Goal: Task Accomplishment & Management: Manage account settings

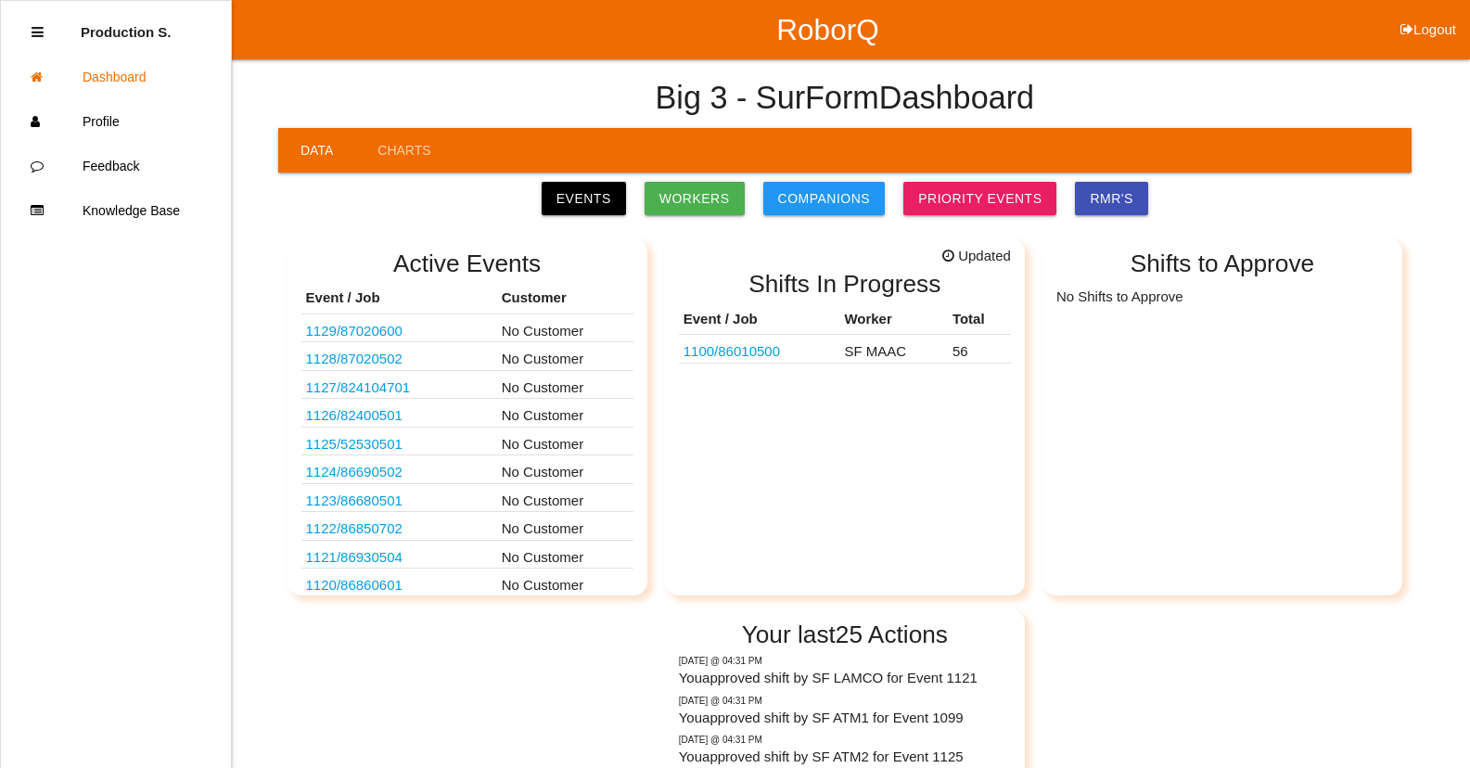
click at [773, 351] on link "1100 / 86010500" at bounding box center [731, 351] width 96 height 16
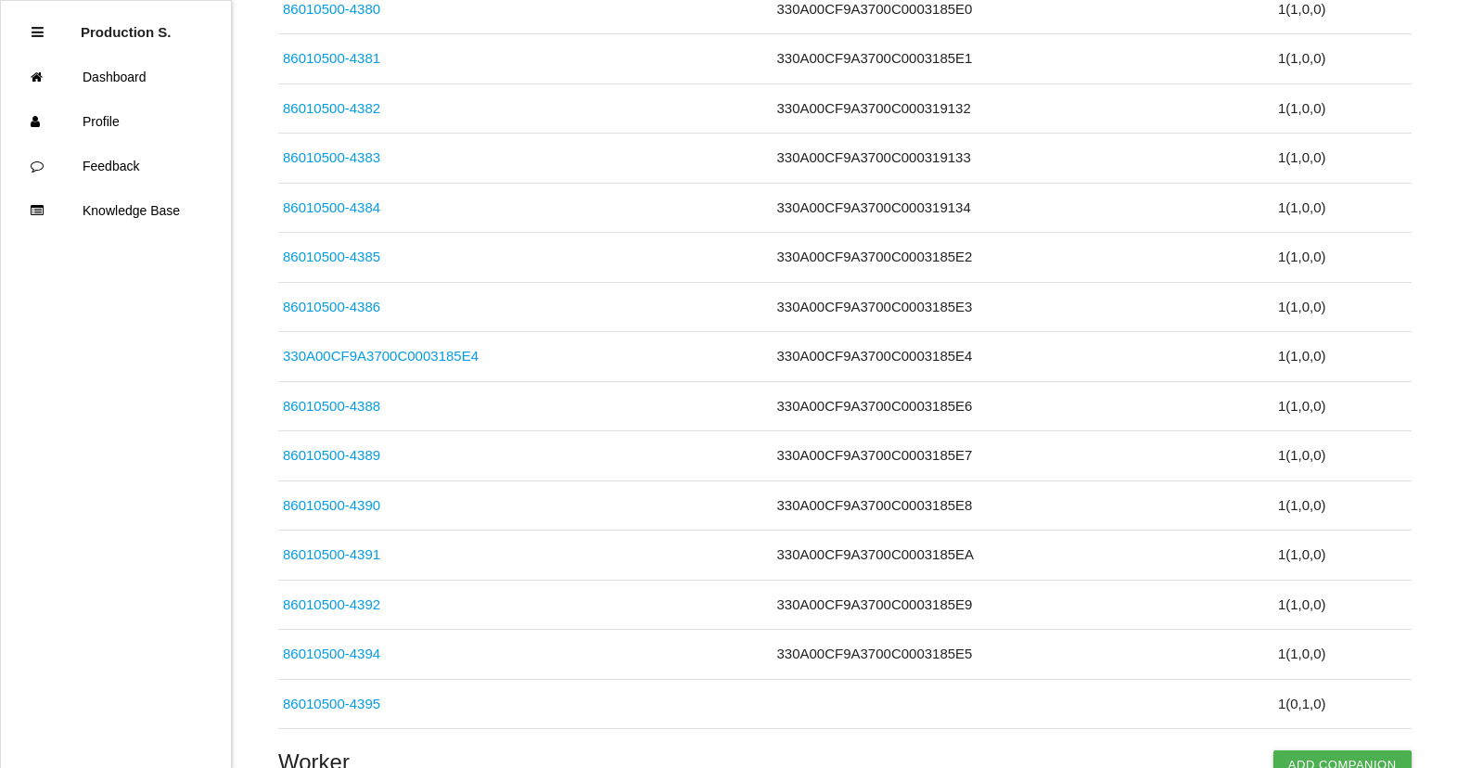
scroll to position [2880, 0]
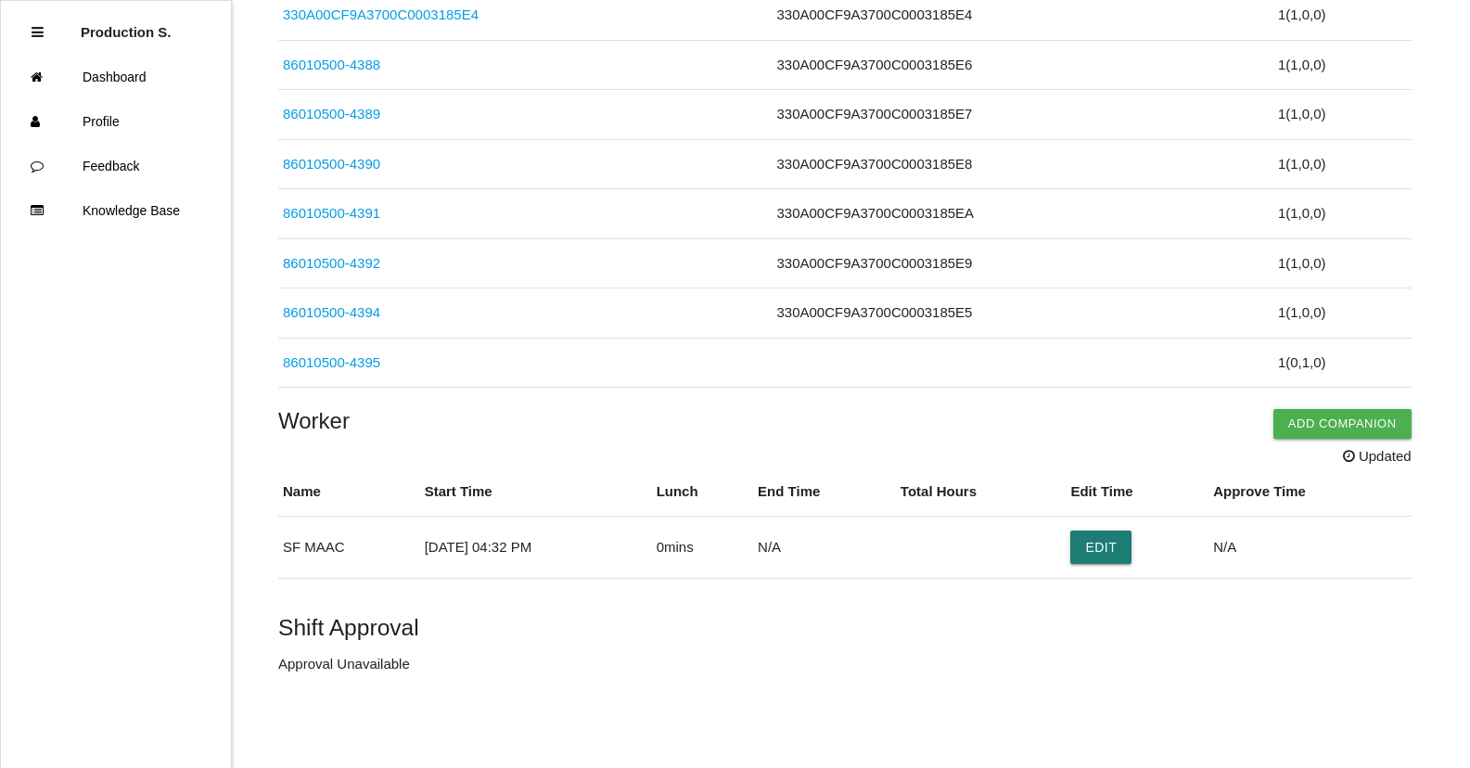
click at [1123, 537] on button "Edit" at bounding box center [1100, 546] width 61 height 33
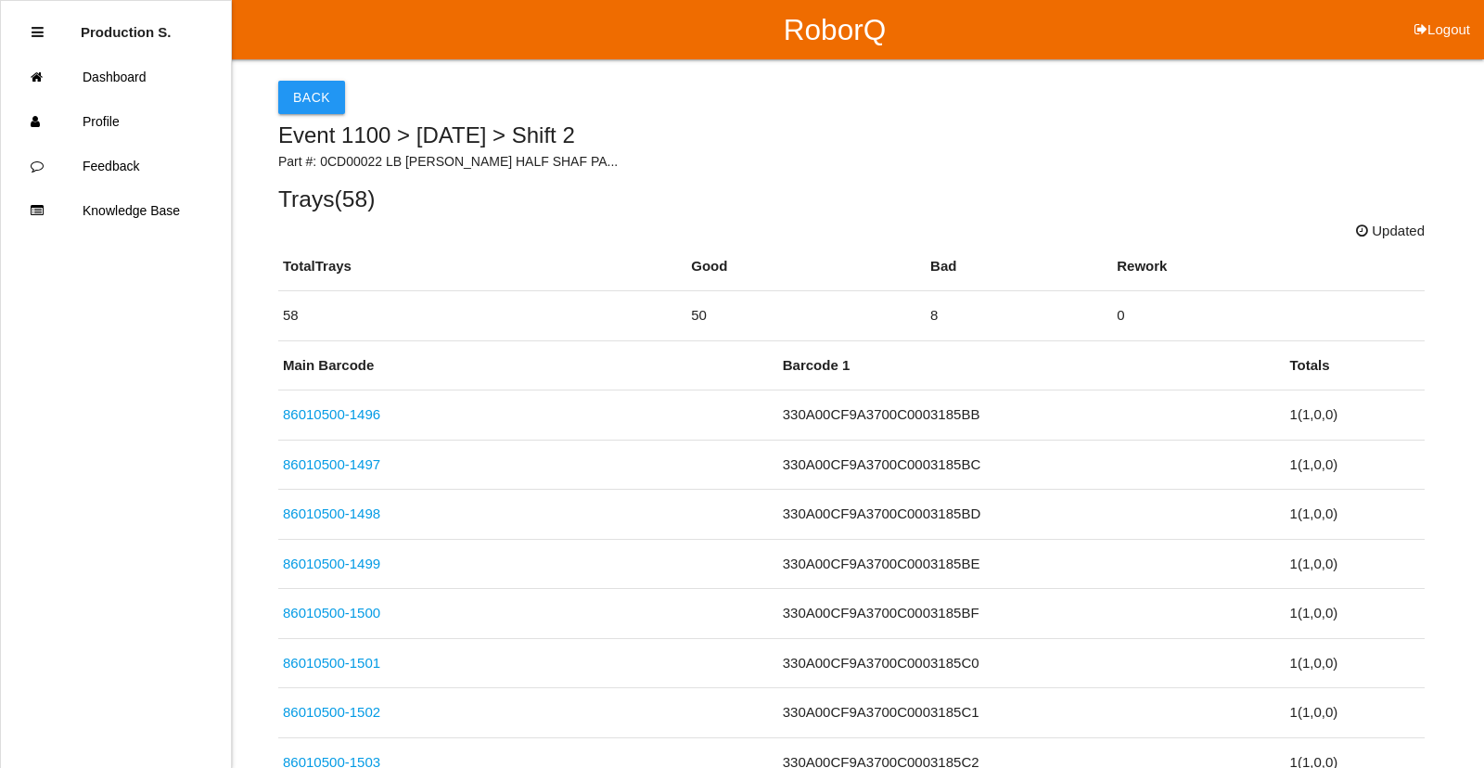
select select "4"
select select "32"
select select "2"
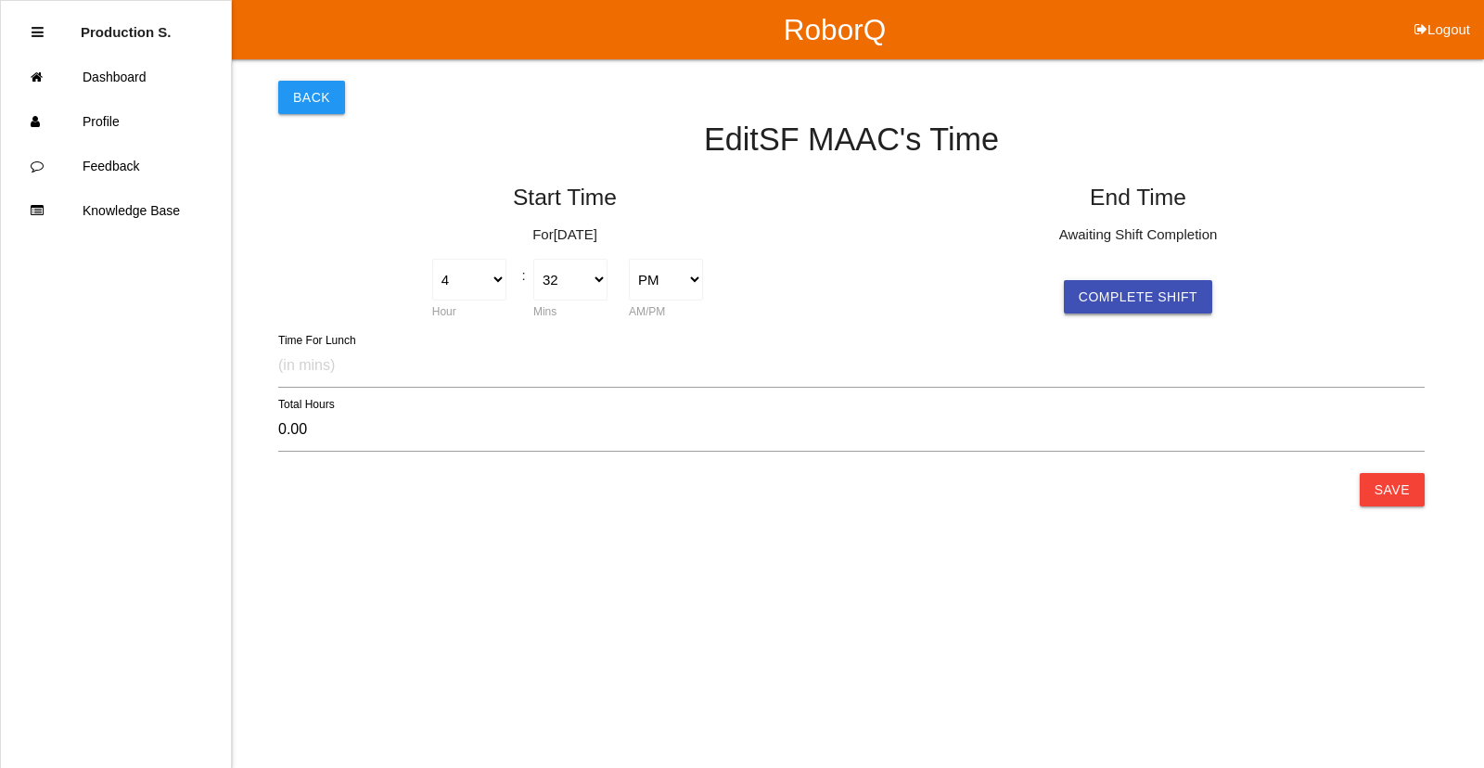
click at [1118, 294] on button "Complete Shift" at bounding box center [1138, 296] width 148 height 33
select select "4"
select select "32"
select select "2"
click at [1388, 492] on button "Save" at bounding box center [1392, 489] width 65 height 33
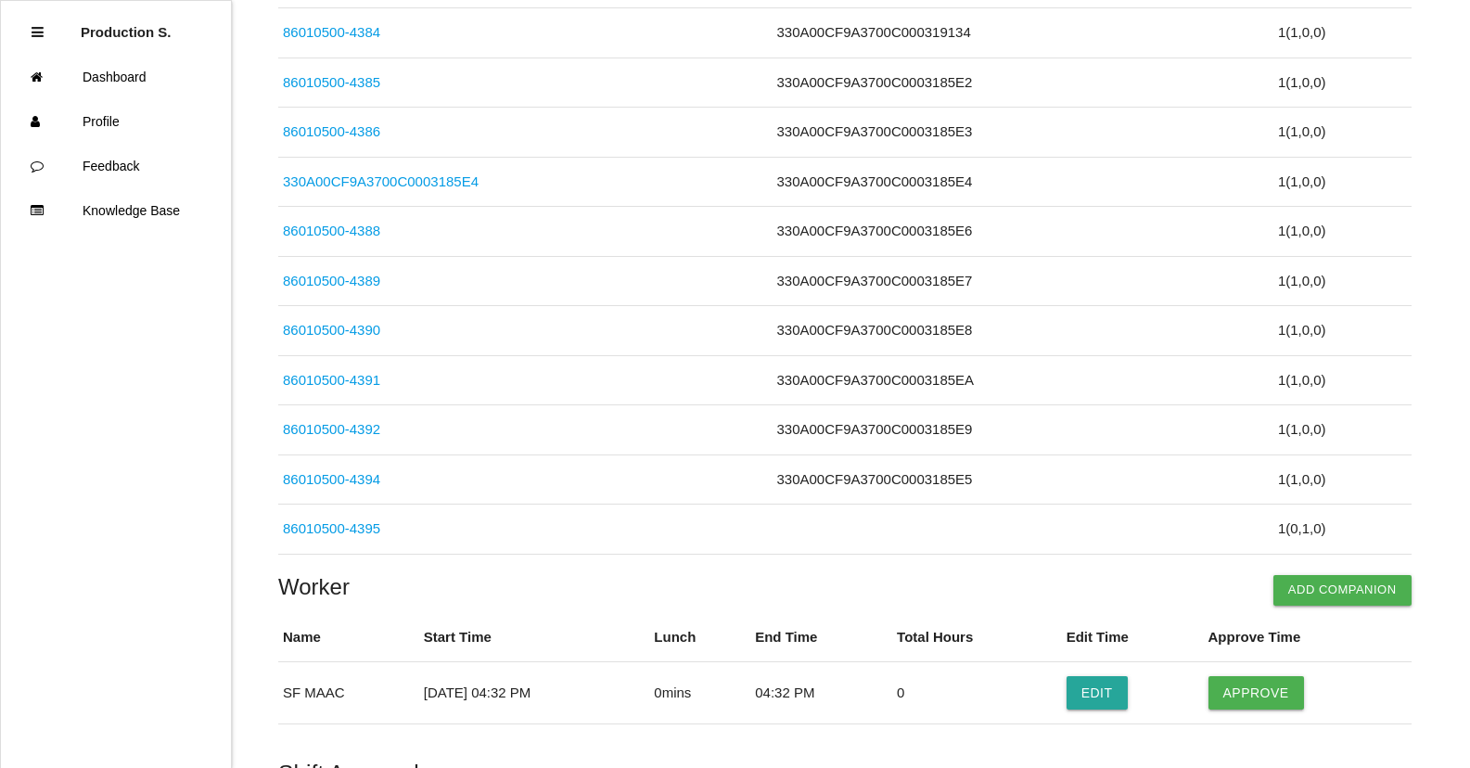
scroll to position [2839, 0]
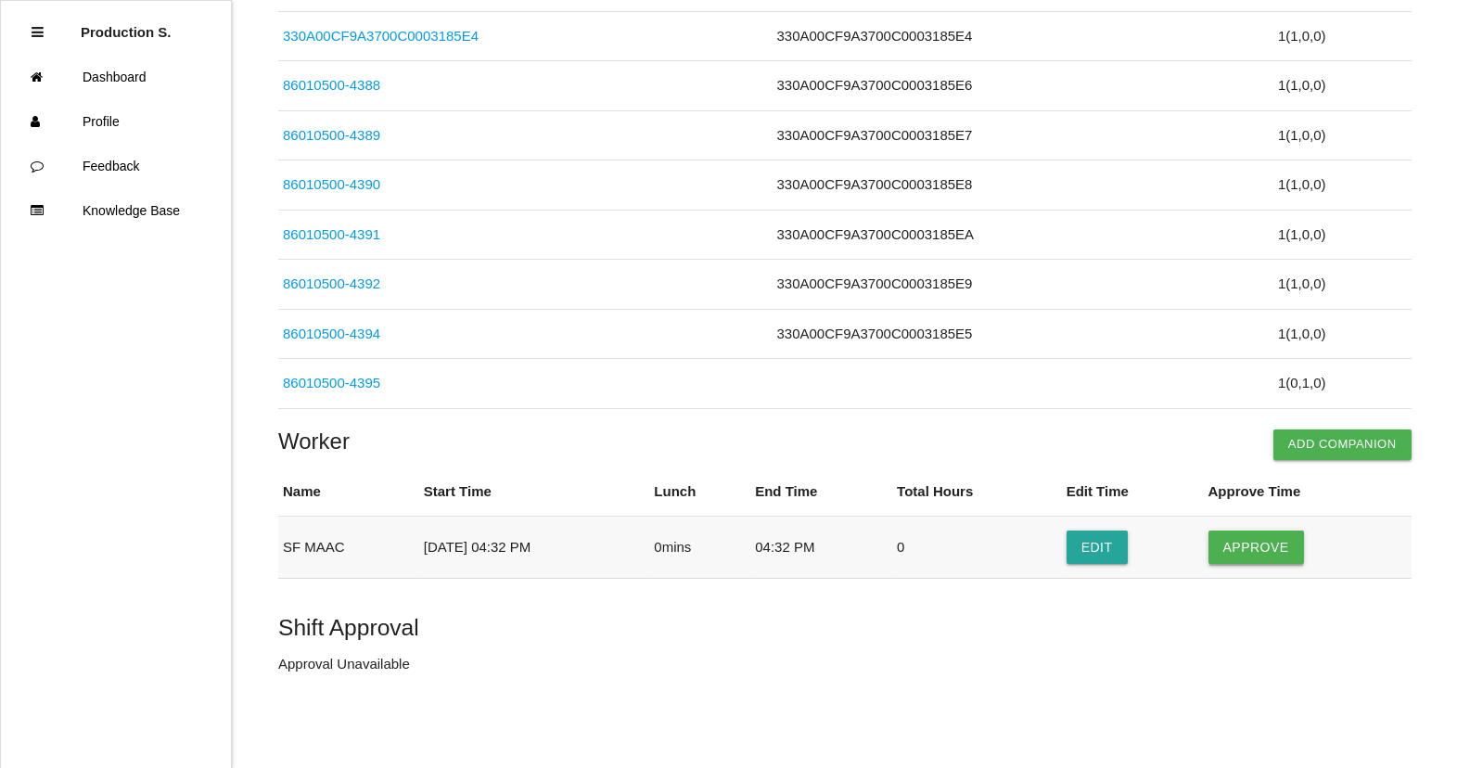
click at [1249, 553] on button "Approve" at bounding box center [1256, 546] width 96 height 33
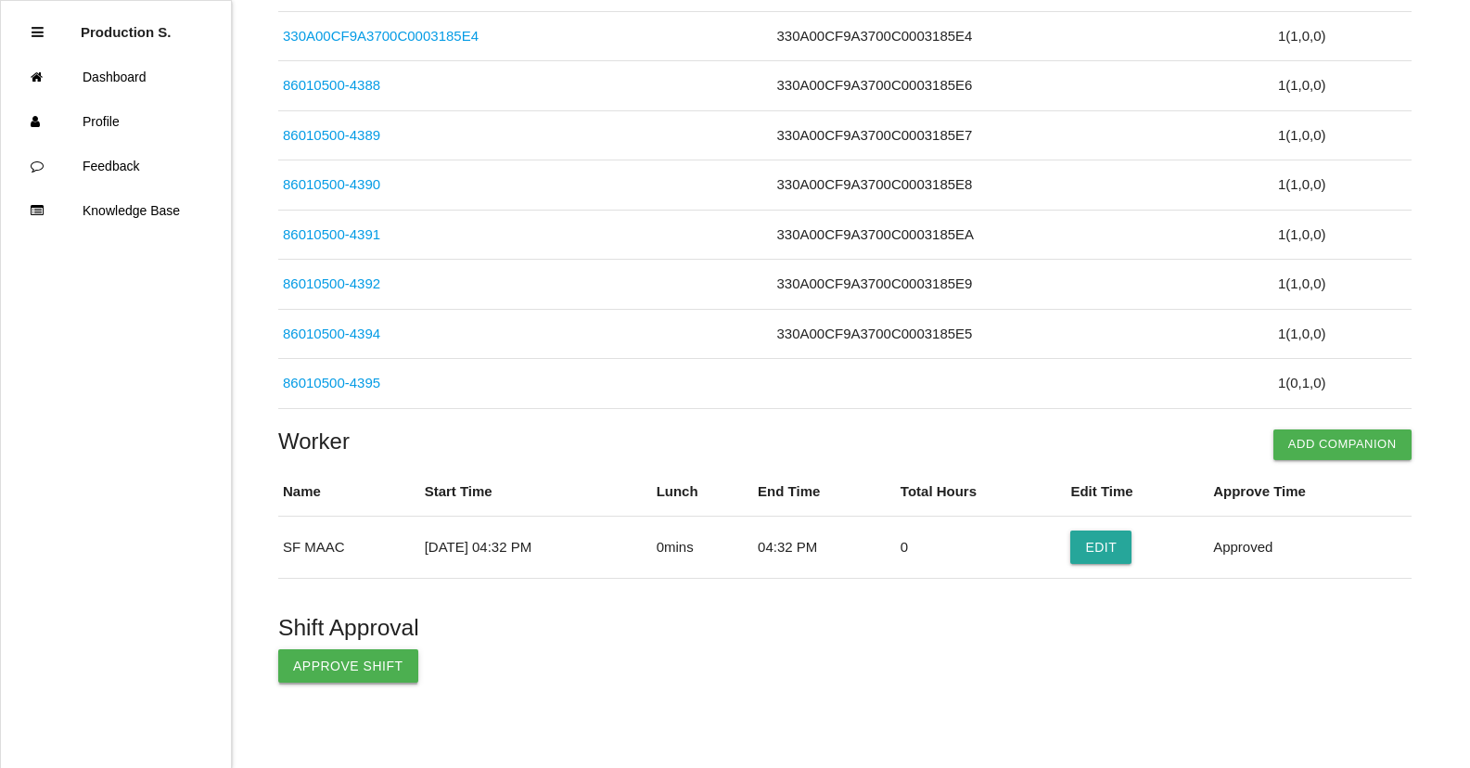
click at [383, 676] on button "Approve Shift" at bounding box center [348, 665] width 140 height 33
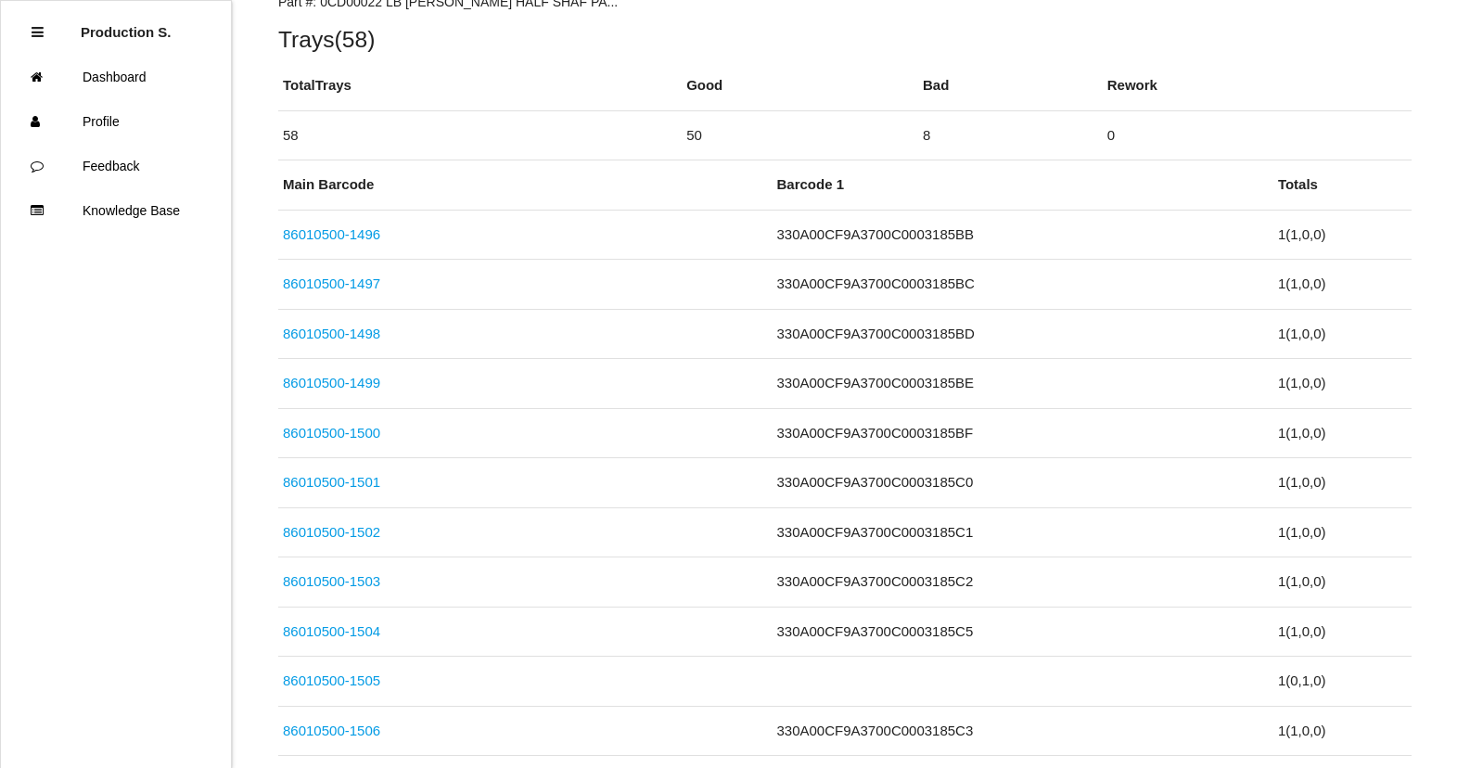
scroll to position [0, 0]
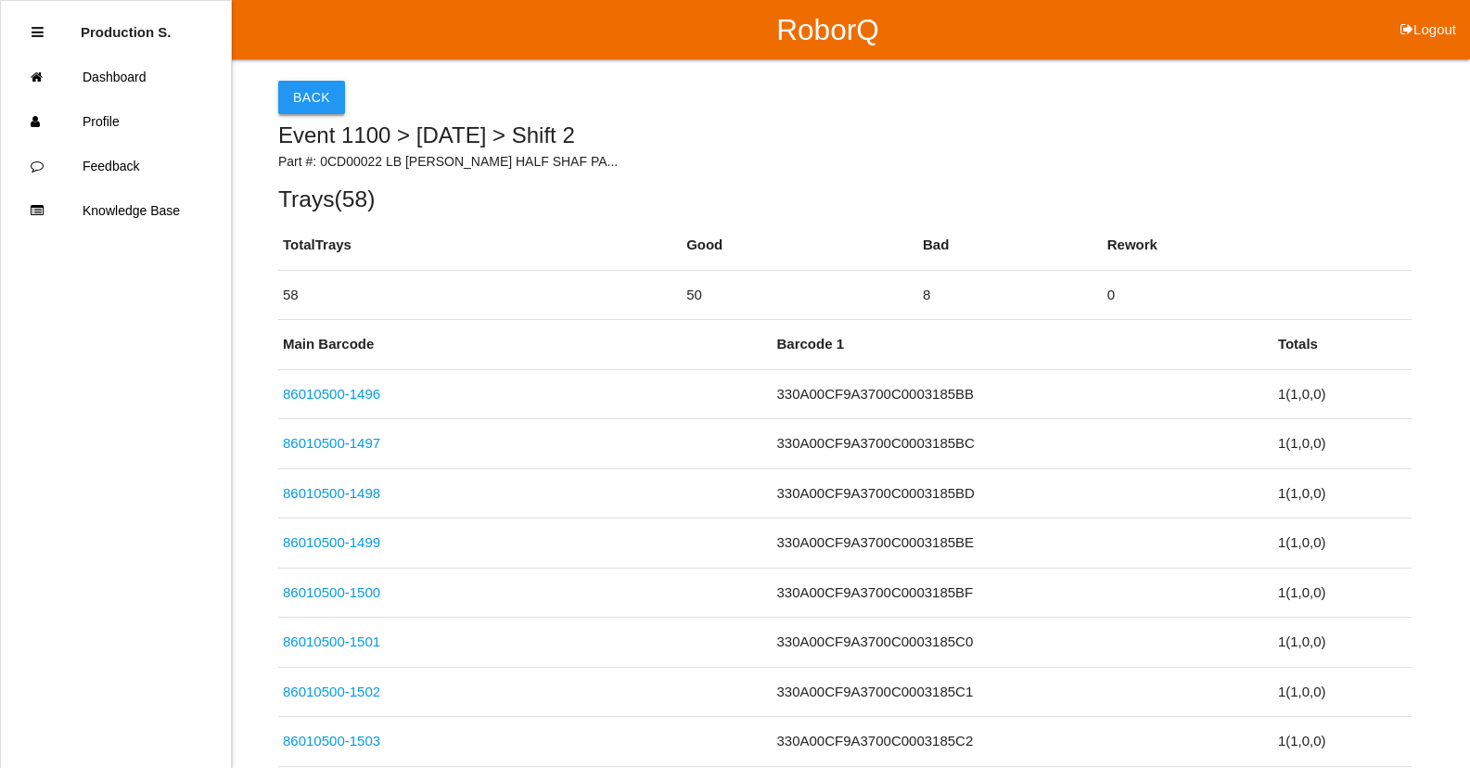
click at [299, 101] on button "Back" at bounding box center [311, 97] width 67 height 33
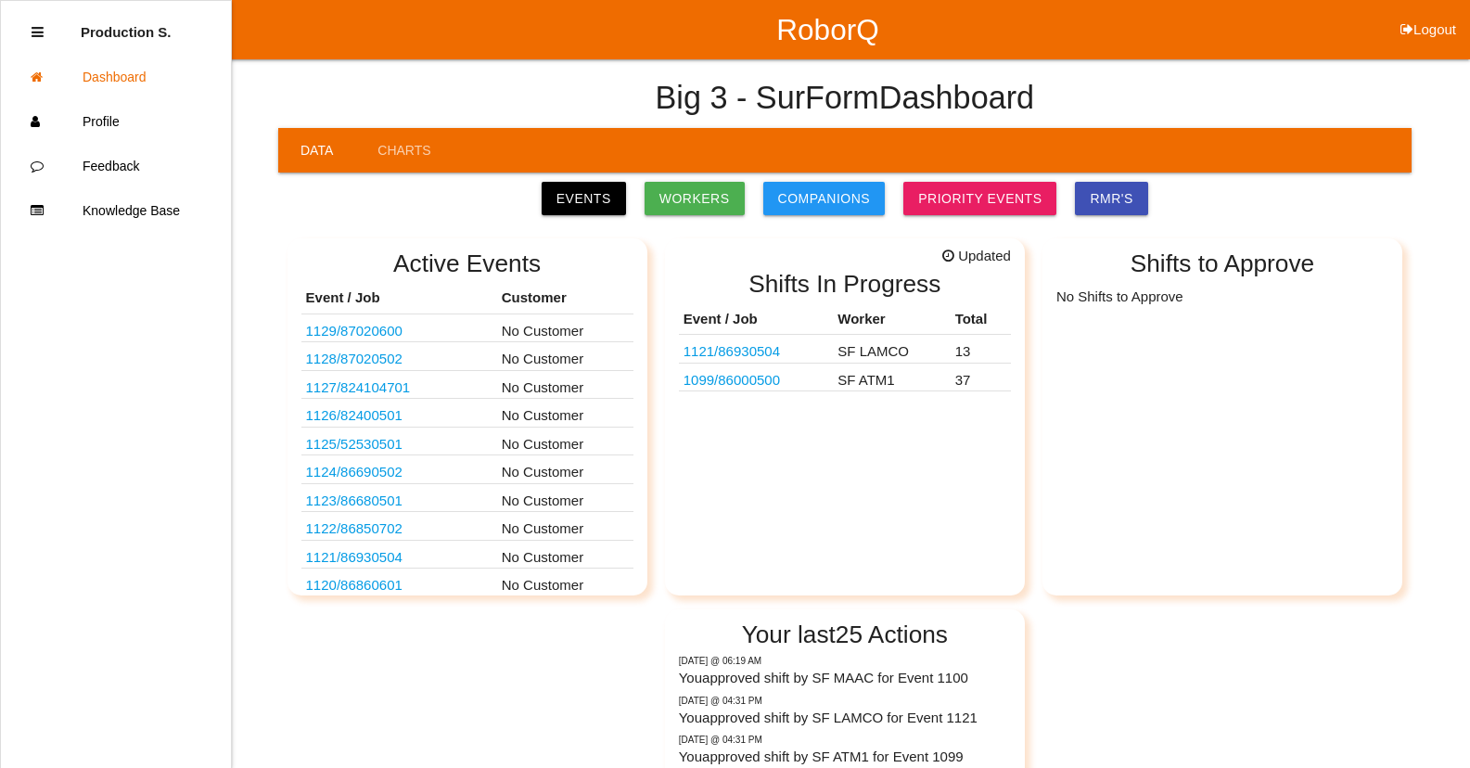
click at [751, 382] on link "1099 / 86000500" at bounding box center [731, 380] width 96 height 16
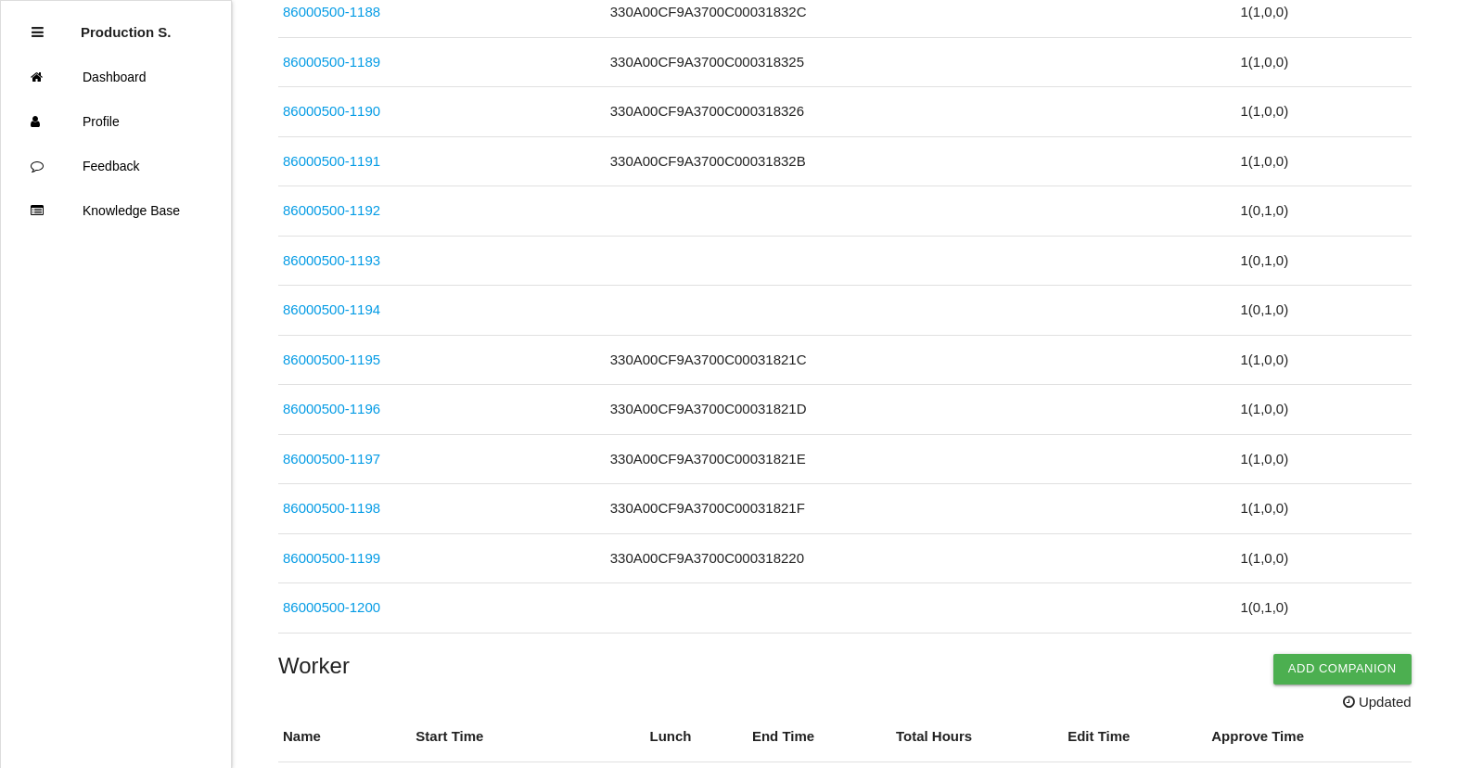
scroll to position [1838, 0]
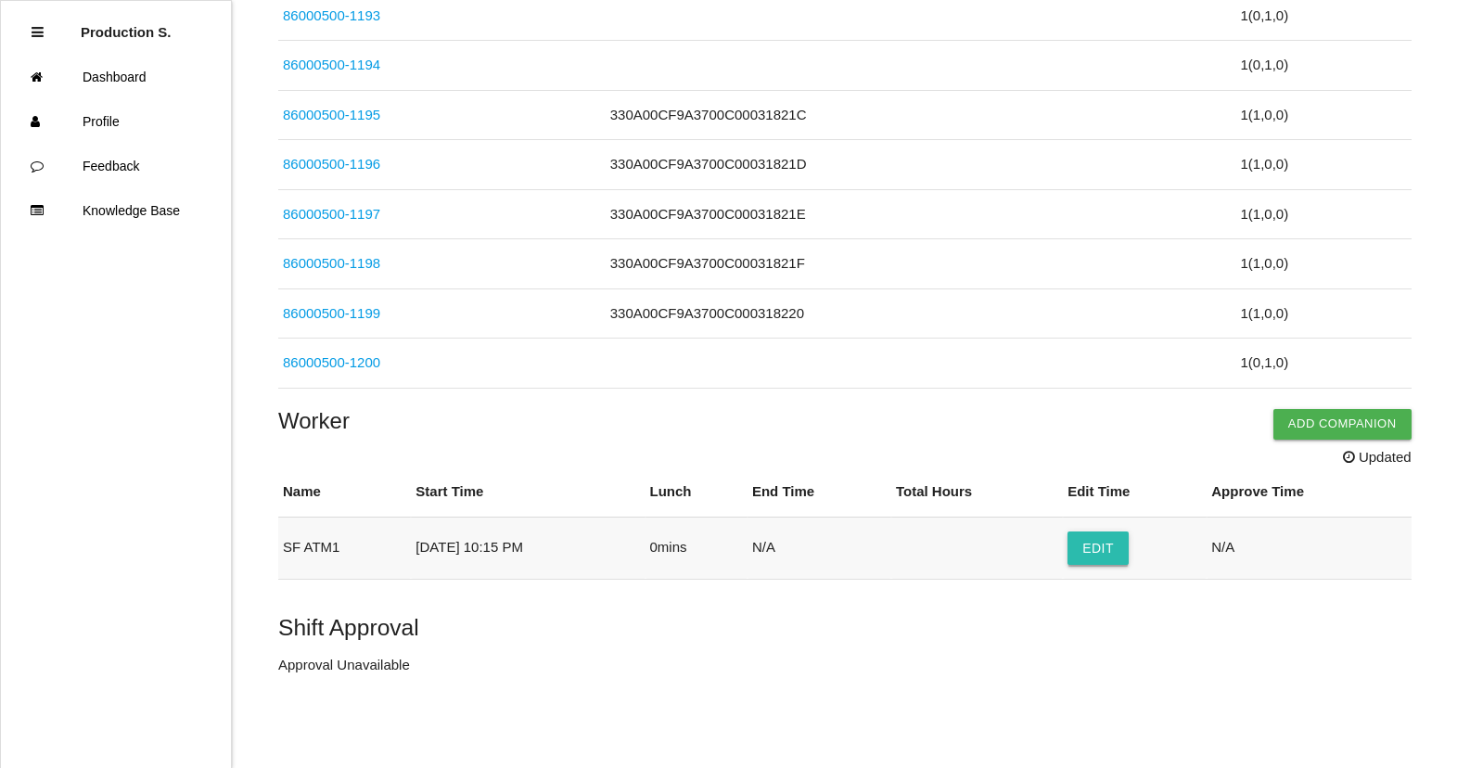
click at [1106, 561] on button "Edit" at bounding box center [1097, 547] width 61 height 33
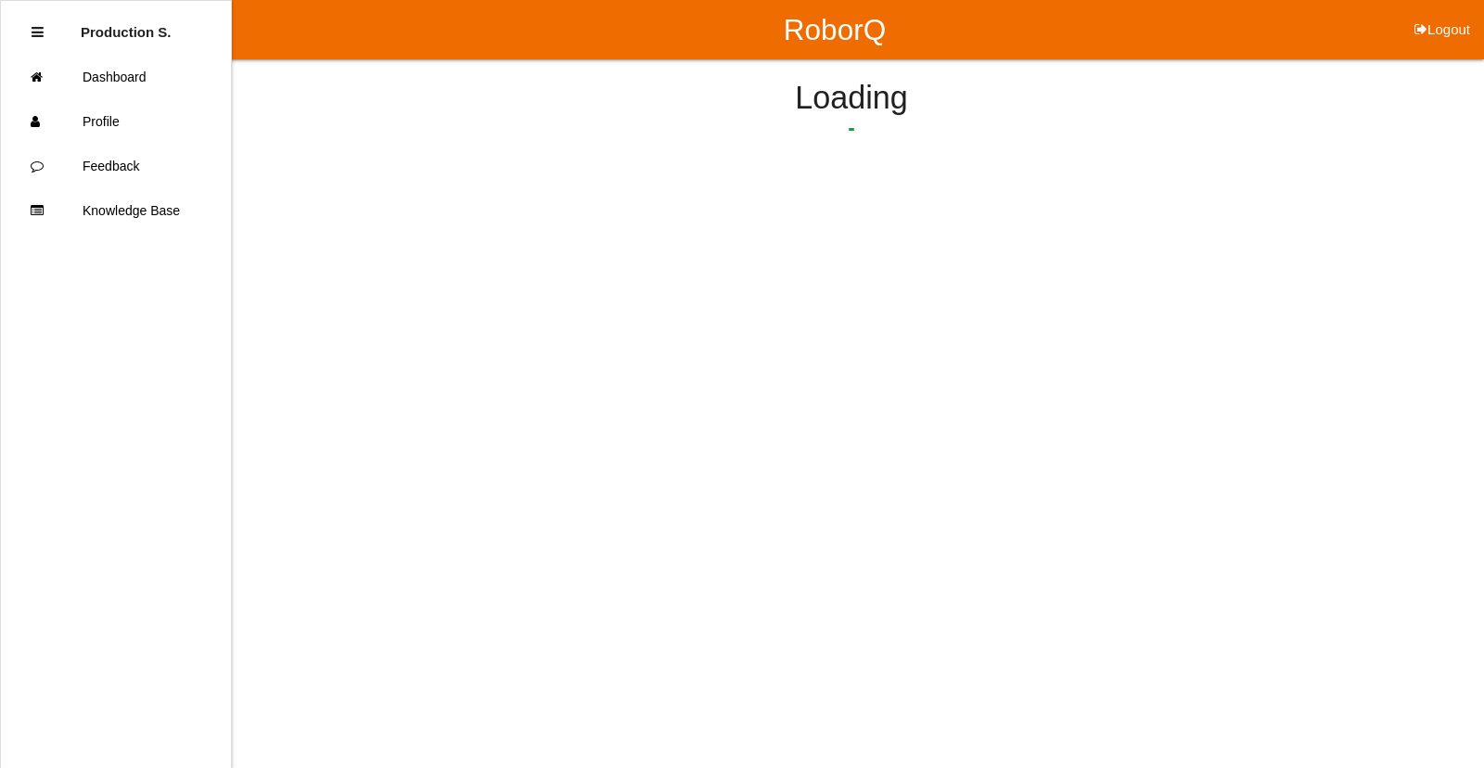
select select "10"
select select "15"
select select "2"
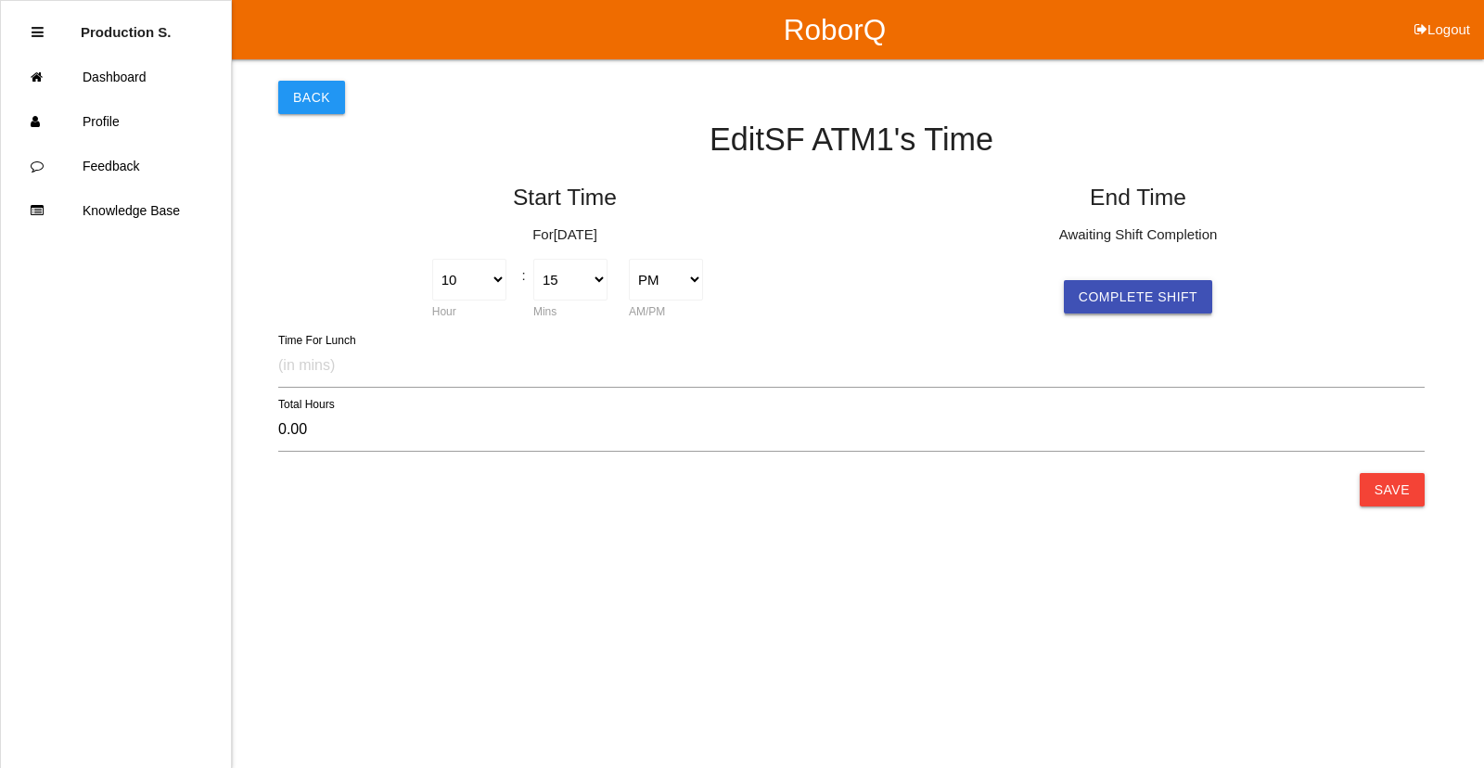
click at [1139, 308] on button "Complete Shift" at bounding box center [1138, 296] width 148 height 33
select select "10"
select select "15"
select select "2"
click at [1393, 508] on html "RoborQ Logout Production S. Dashboard Profile Feedback Knowledge Base Back Edit…" at bounding box center [742, 293] width 1484 height 586
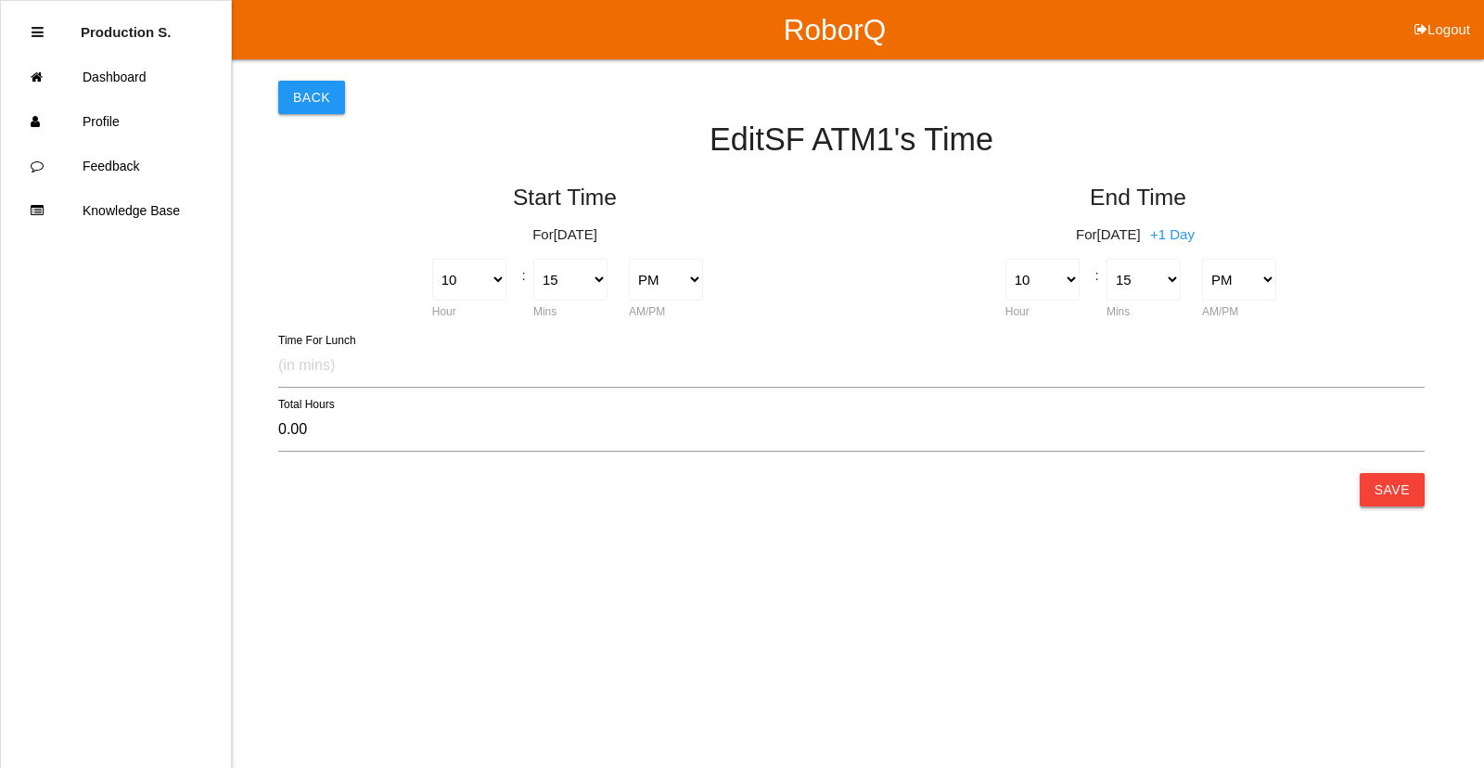
click at [1392, 498] on button "Save" at bounding box center [1392, 489] width 65 height 33
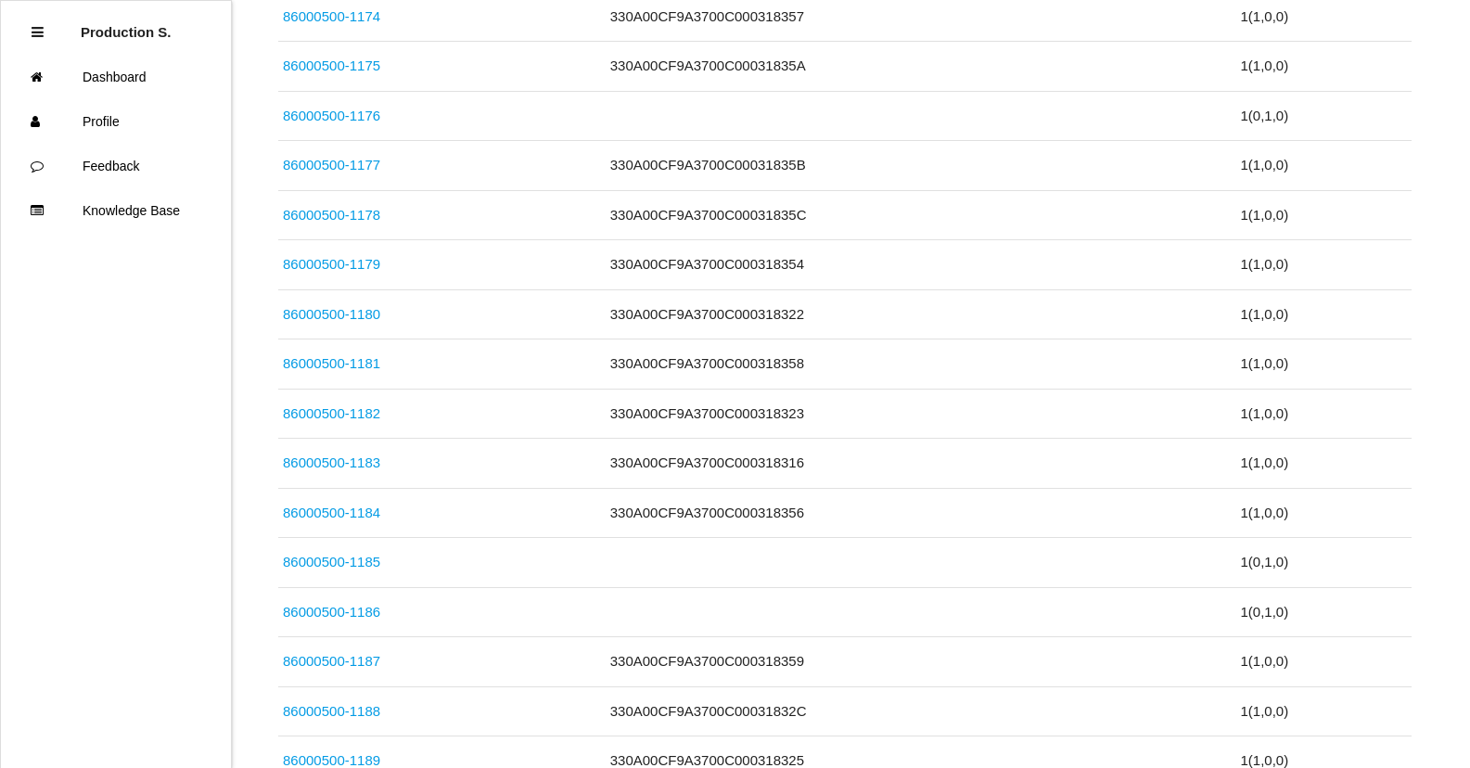
scroll to position [1796, 0]
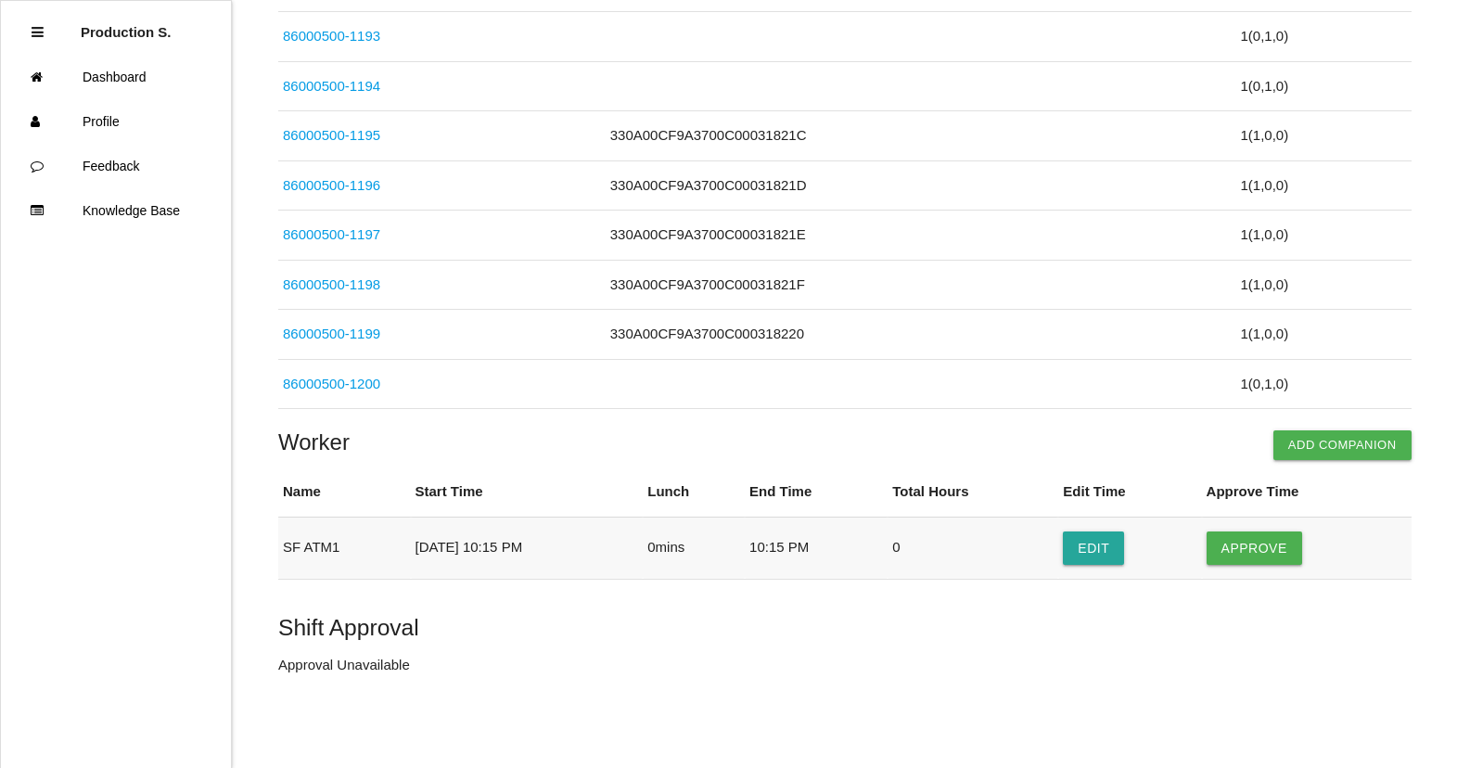
click at [1280, 570] on td "Approve" at bounding box center [1307, 548] width 210 height 62
click at [1276, 555] on button "Approve" at bounding box center [1254, 547] width 96 height 33
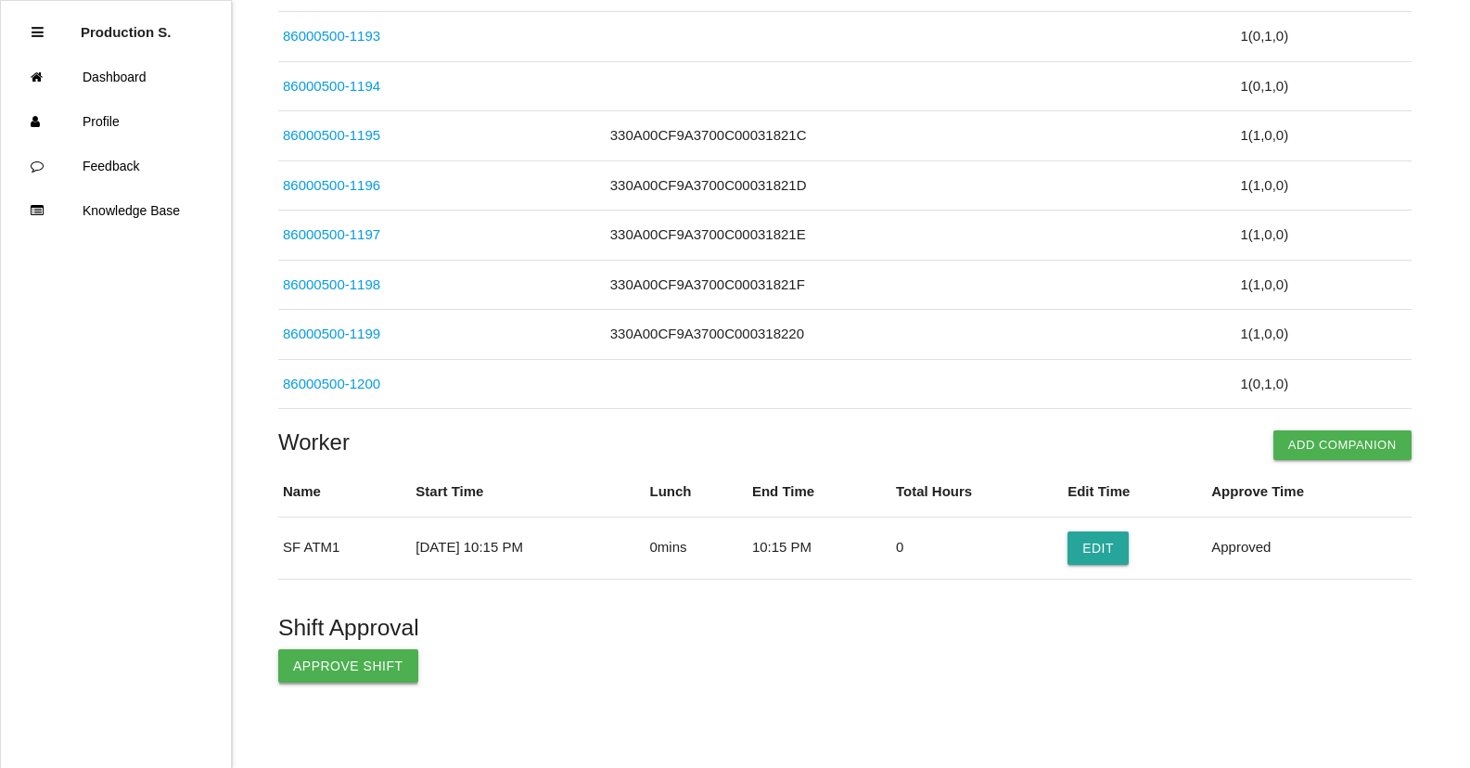
click at [382, 678] on button "Approve Shift" at bounding box center [348, 665] width 140 height 33
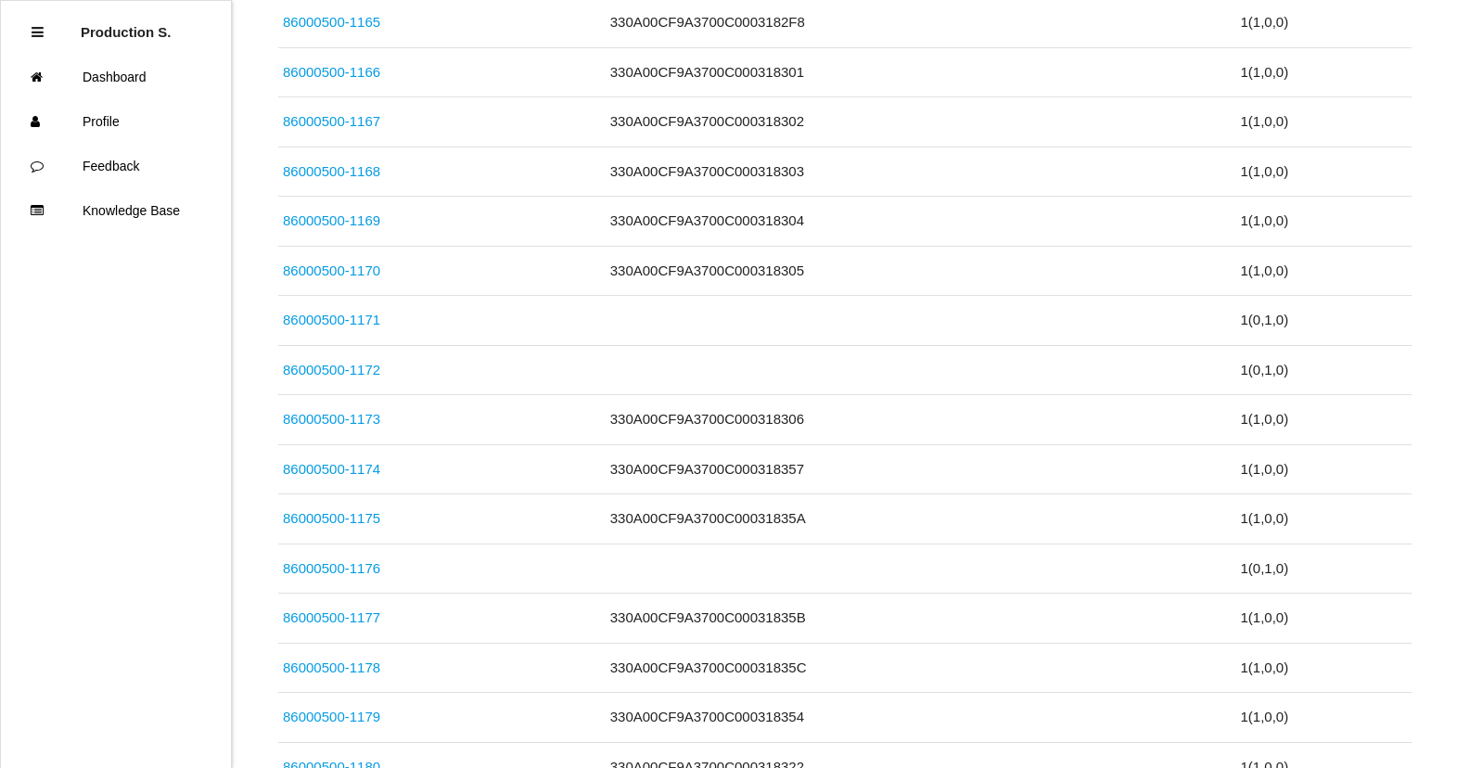
scroll to position [0, 0]
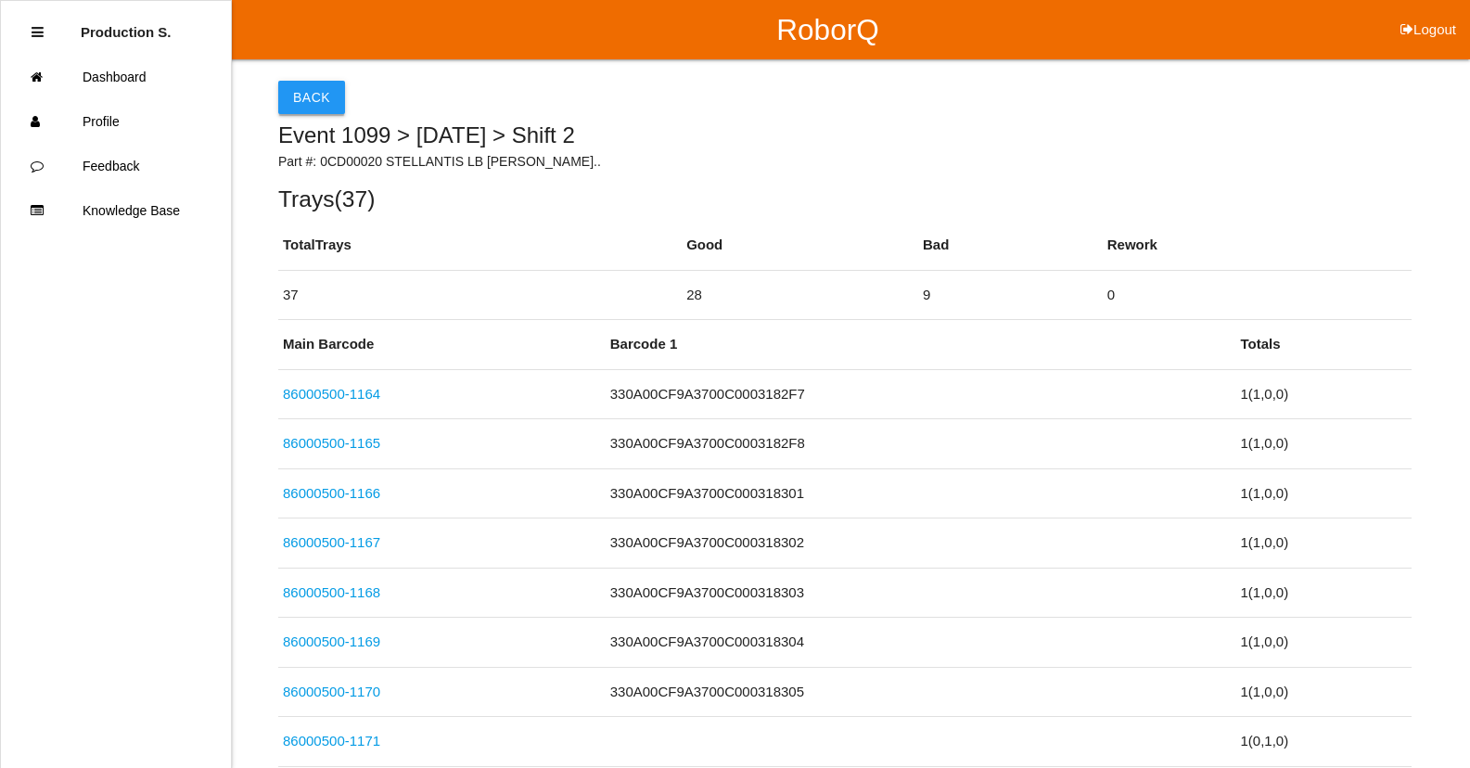
click at [285, 99] on button "Back" at bounding box center [311, 97] width 67 height 33
